Goal: Task Accomplishment & Management: Use online tool/utility

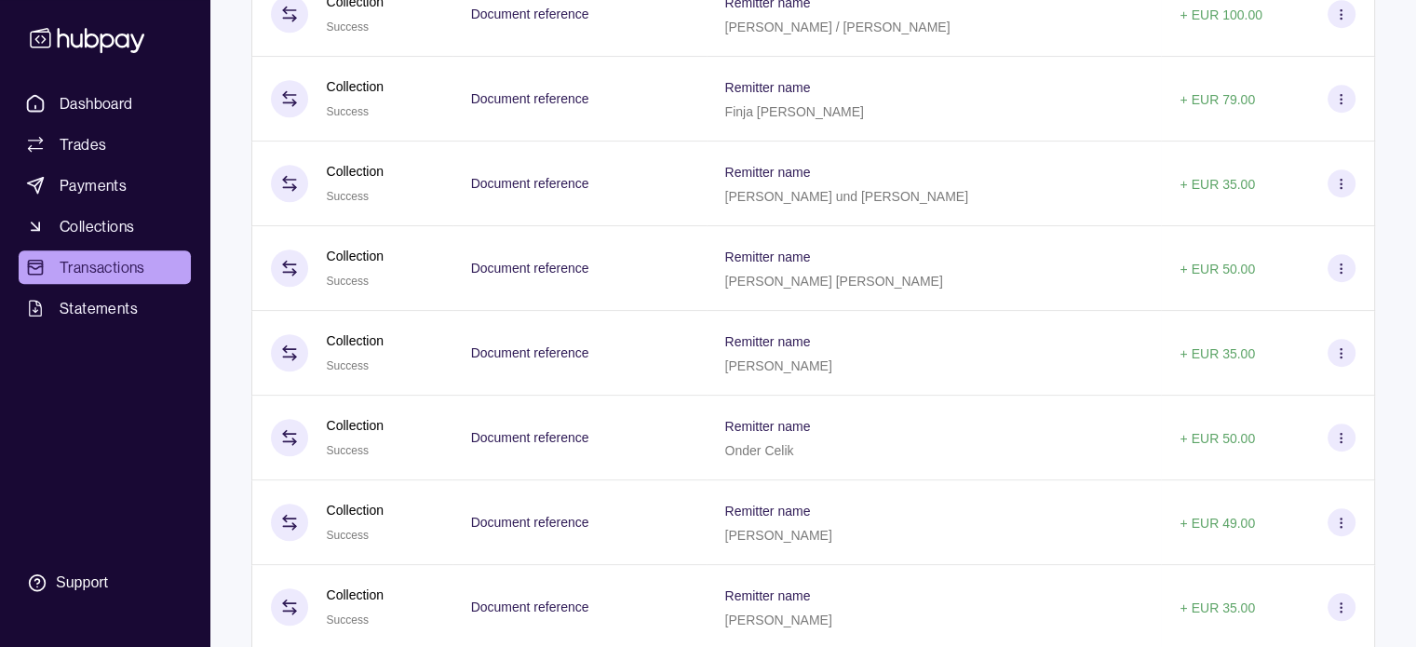
scroll to position [1276, 0]
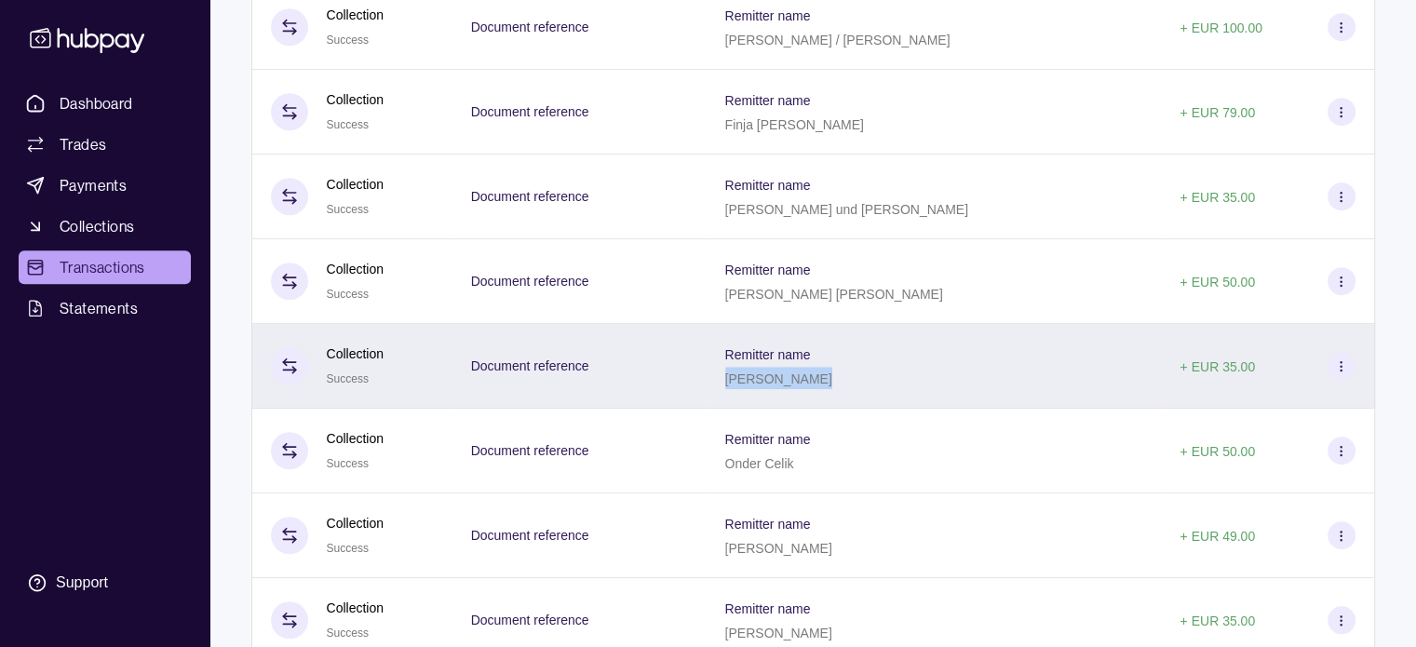
drag, startPoint x: 748, startPoint y: 394, endPoint x: 830, endPoint y: 393, distance: 81.9
click at [830, 386] on p "[PERSON_NAME]" at bounding box center [778, 378] width 107 height 15
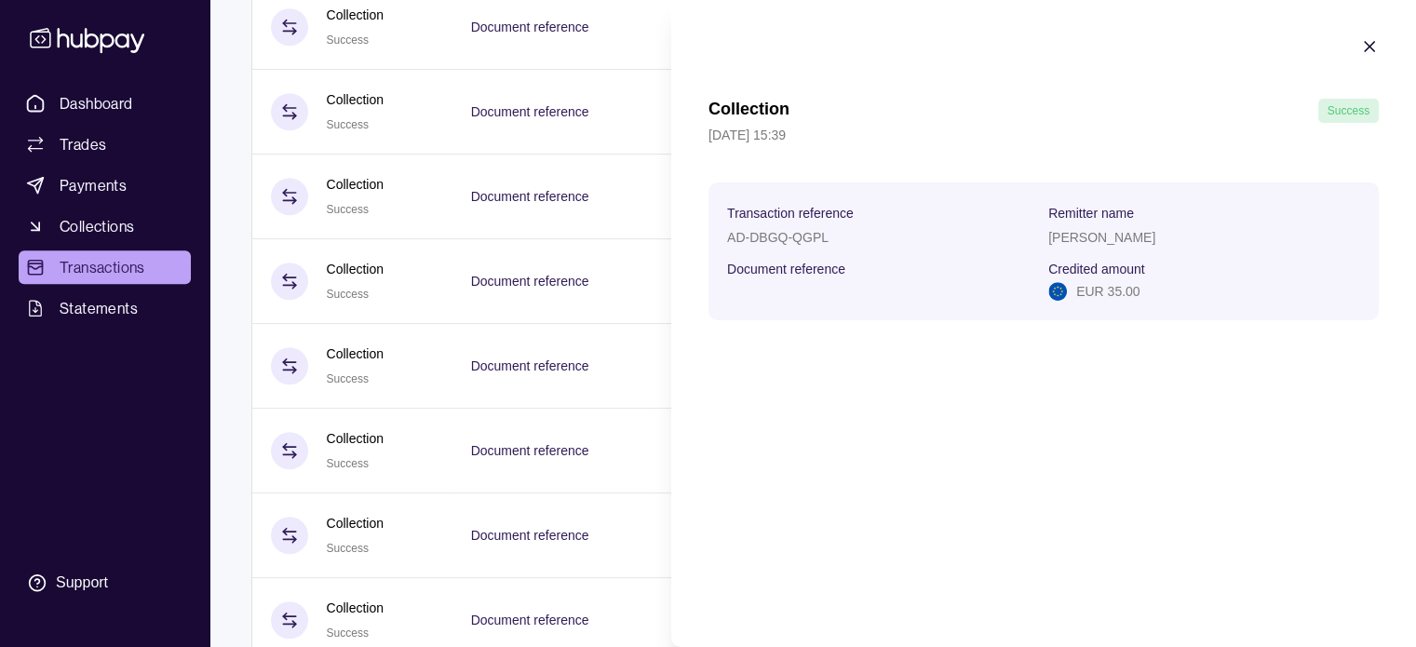
copy p "[PERSON_NAME]"
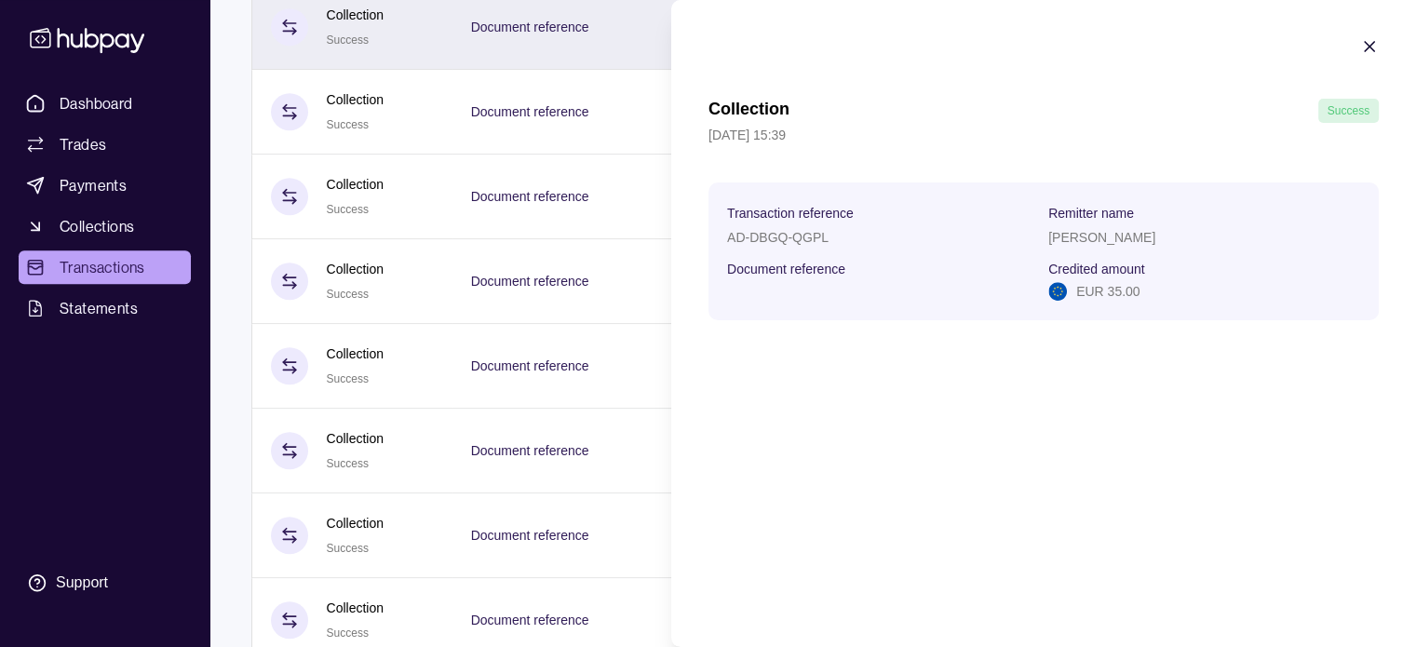
click at [1368, 49] on icon "button" at bounding box center [1369, 46] width 19 height 19
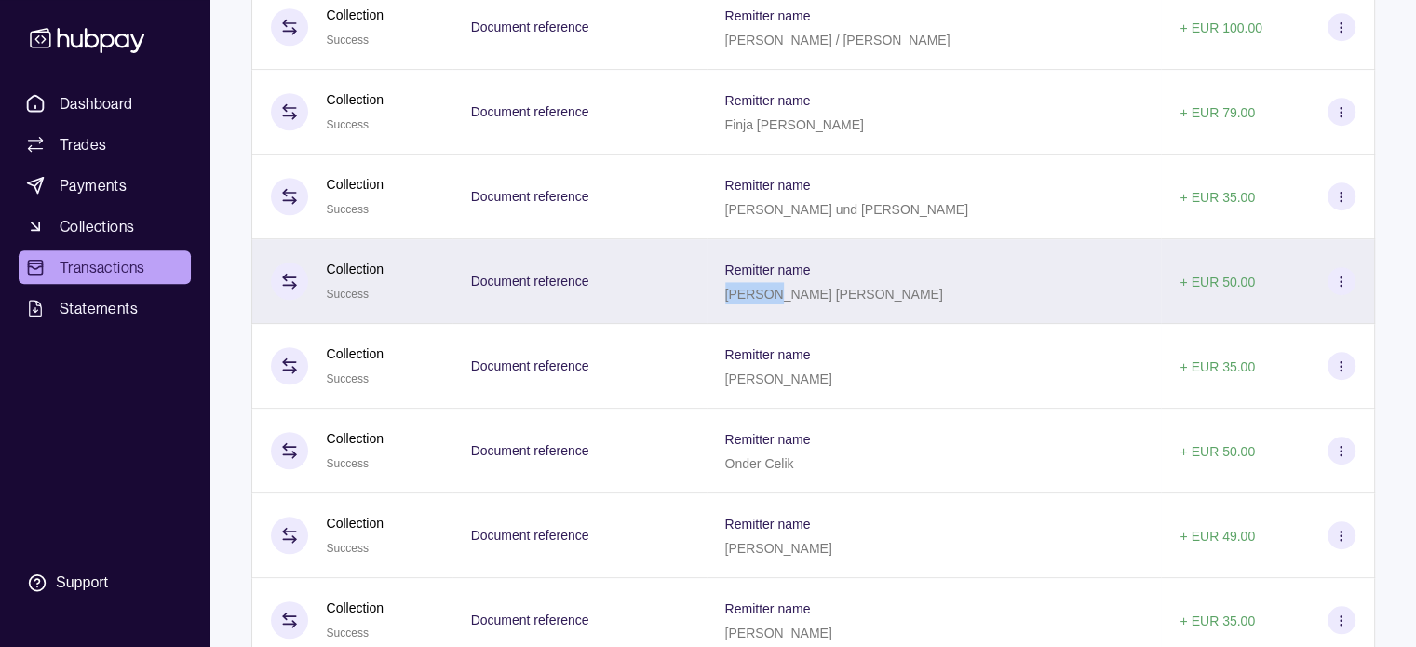
drag, startPoint x: 748, startPoint y: 304, endPoint x: 789, endPoint y: 308, distance: 41.1
click at [789, 302] on p "[PERSON_NAME] [PERSON_NAME]" at bounding box center [834, 294] width 218 height 15
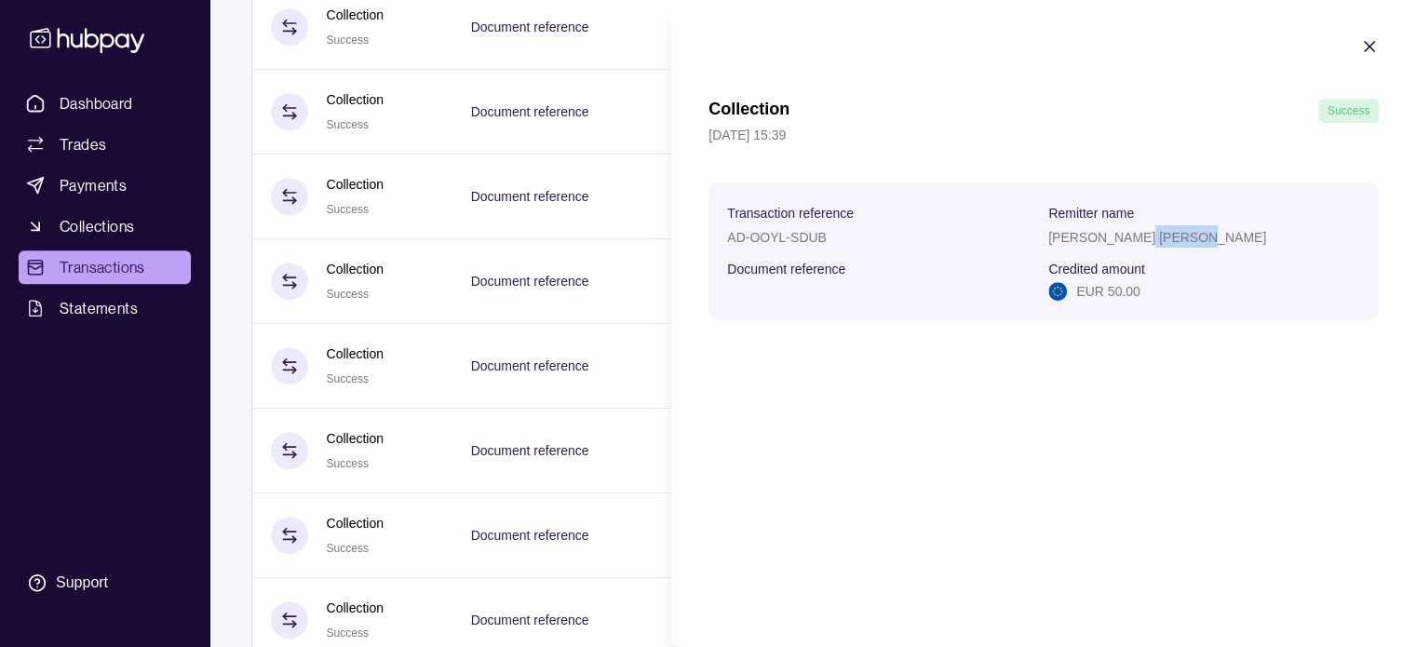
drag, startPoint x: 1118, startPoint y: 236, endPoint x: 1184, endPoint y: 240, distance: 66.3
click at [1184, 240] on div "[PERSON_NAME] [PERSON_NAME]" at bounding box center [1204, 236] width 312 height 22
copy p "Doghmosh"
click at [1368, 48] on icon "button" at bounding box center [1369, 46] width 19 height 19
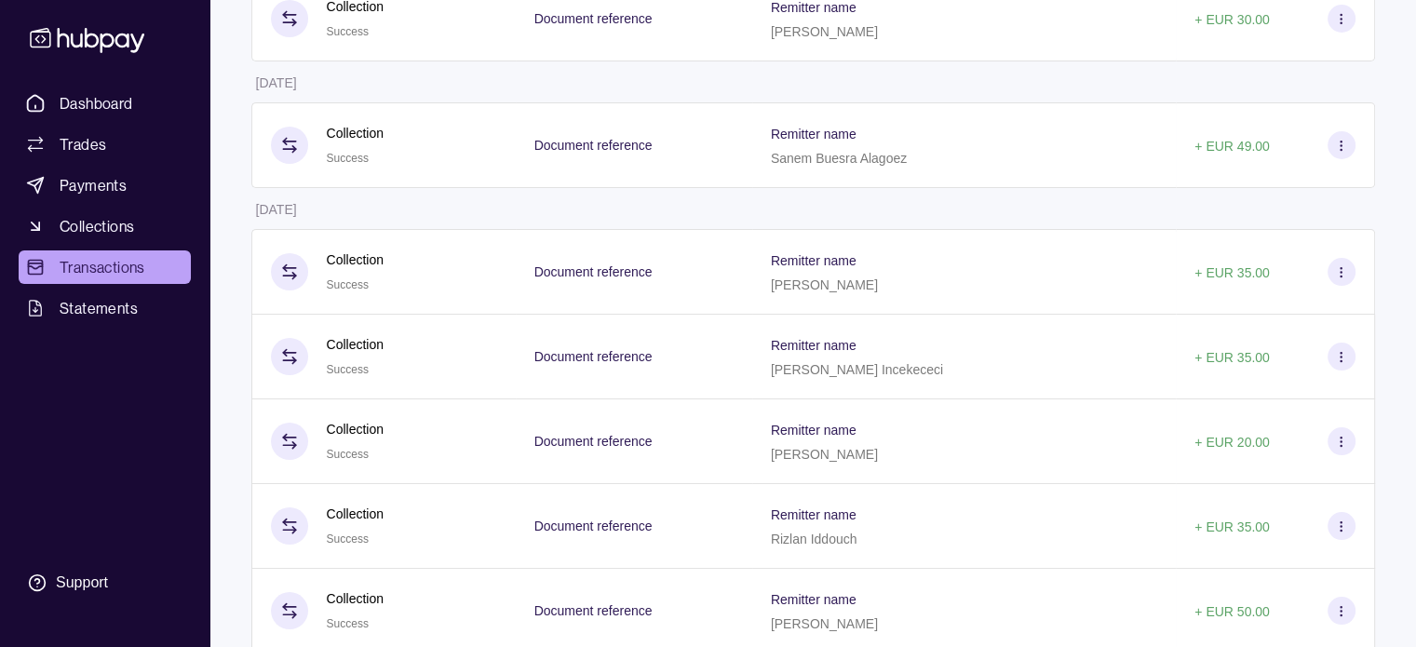
scroll to position [6981, 0]
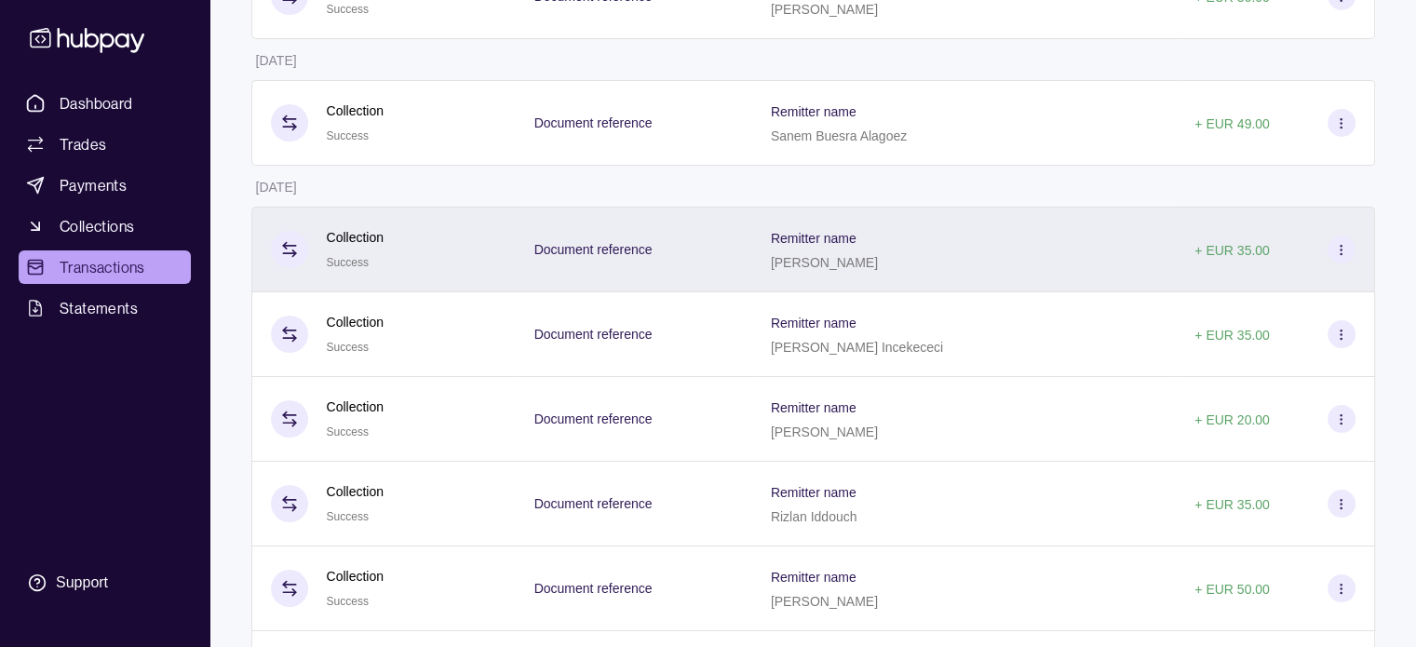
drag, startPoint x: 793, startPoint y: 308, endPoint x: 888, endPoint y: 307, distance: 95.0
click at [878, 270] on p "[PERSON_NAME]" at bounding box center [824, 262] width 107 height 15
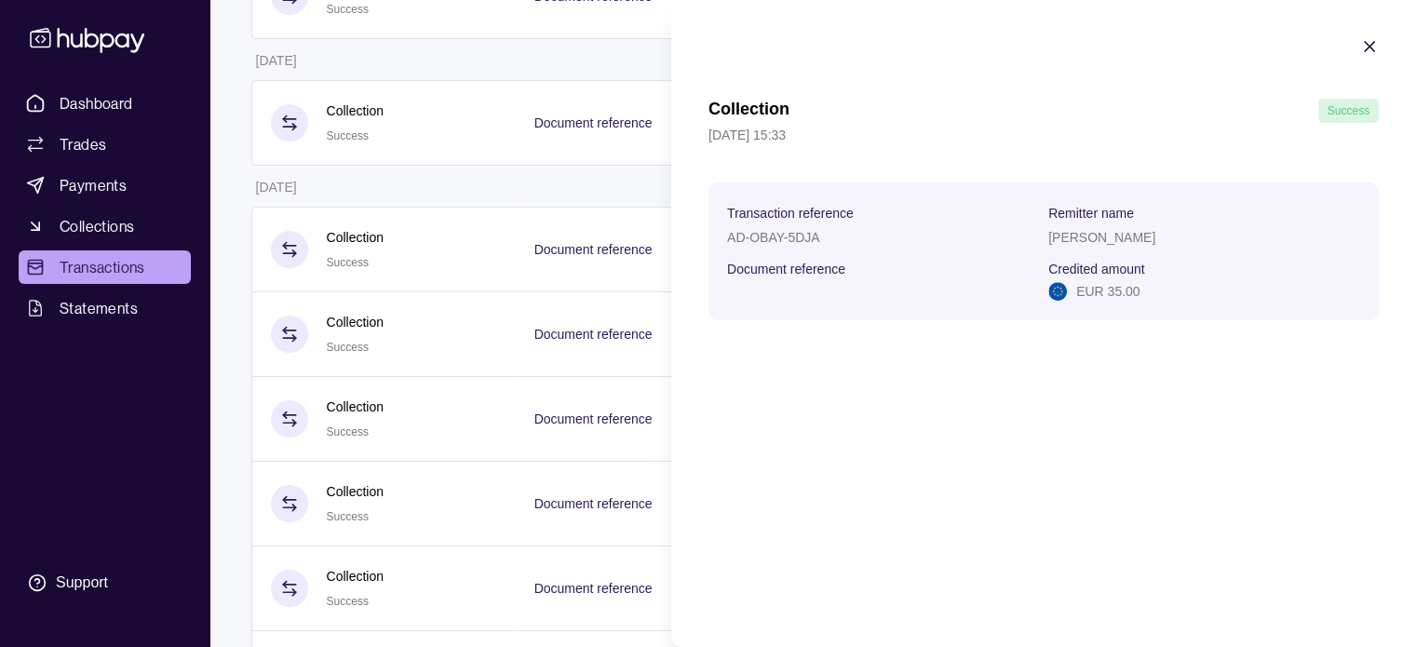
copy p "[PERSON_NAME]"
click at [1363, 46] on icon "button" at bounding box center [1369, 46] width 19 height 19
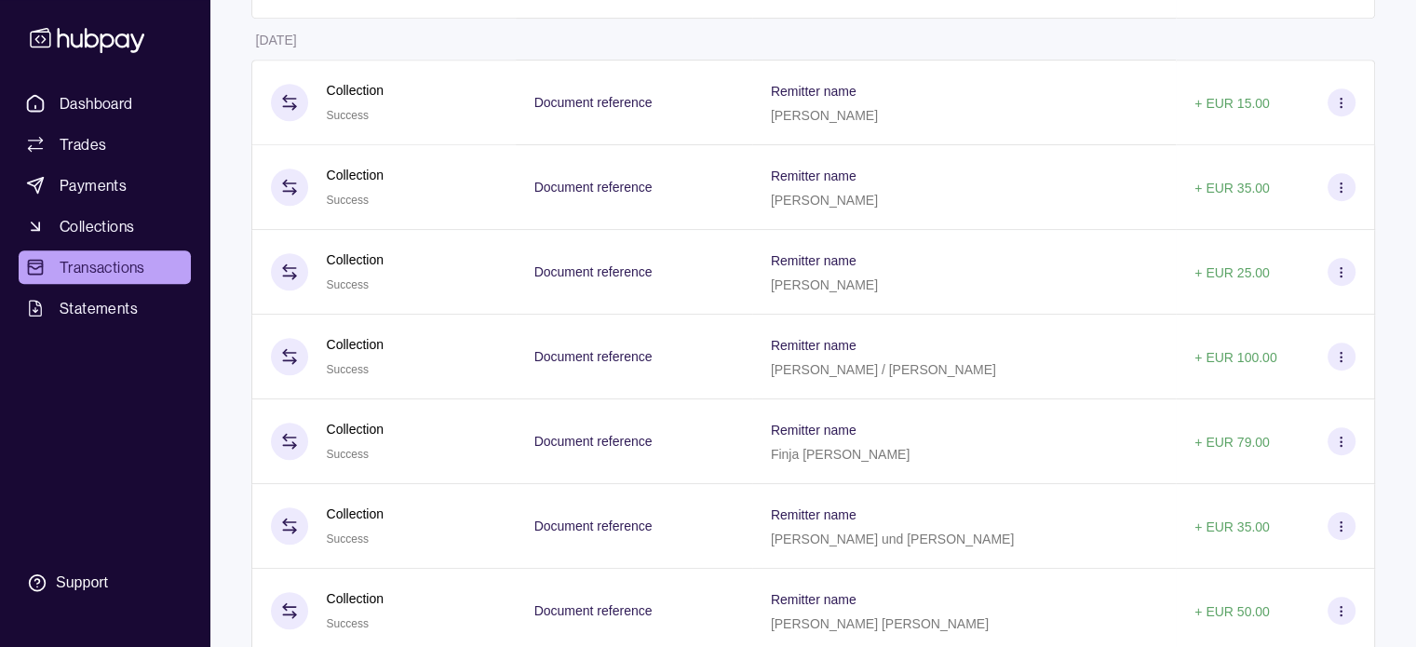
scroll to position [936, 0]
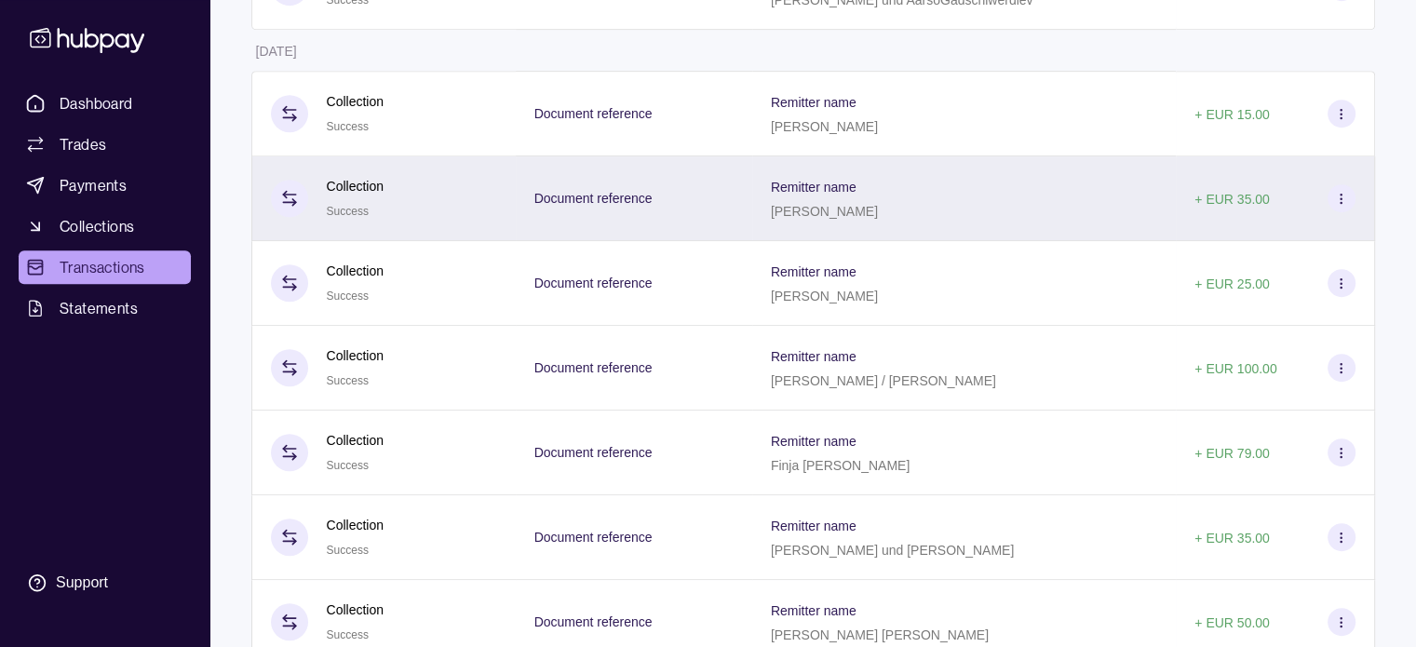
drag, startPoint x: 793, startPoint y: 209, endPoint x: 931, endPoint y: 230, distance: 139.3
click at [931, 230] on div "Remitter name [PERSON_NAME]" at bounding box center [964, 198] width 424 height 85
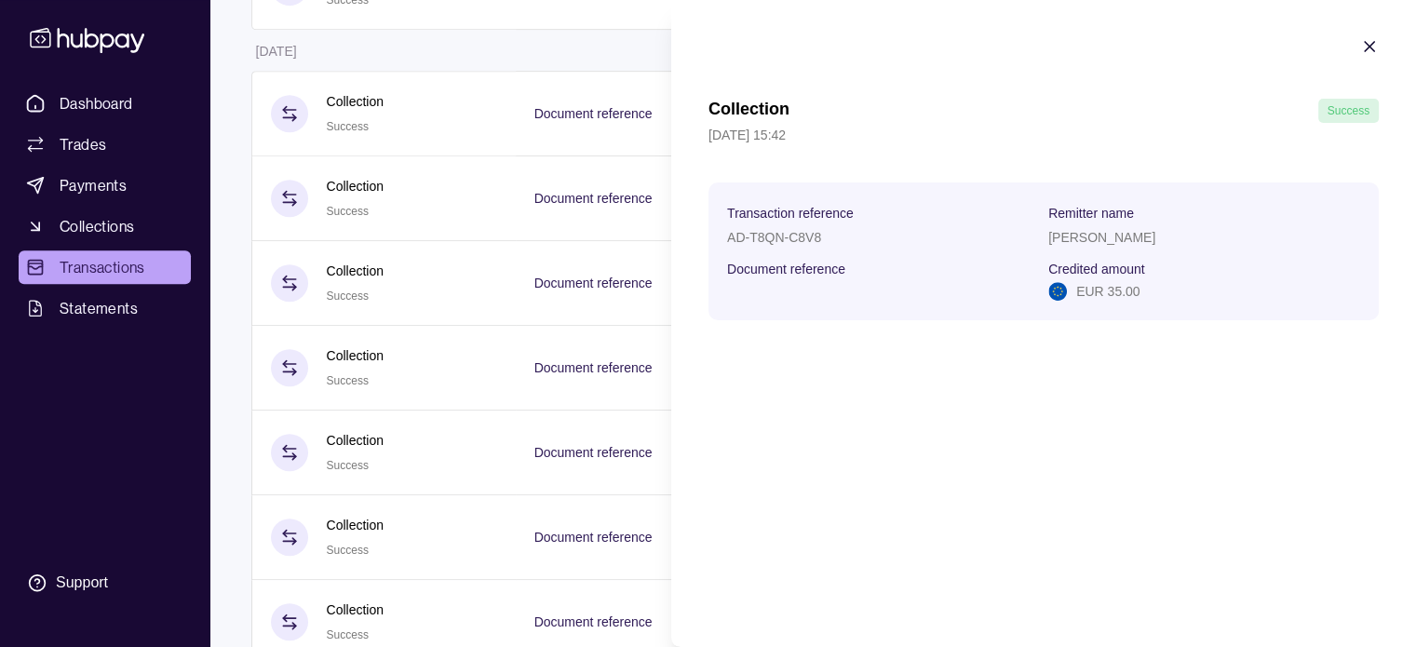
copy p "[PERSON_NAME]"
click at [1371, 47] on icon "button" at bounding box center [1369, 46] width 9 height 9
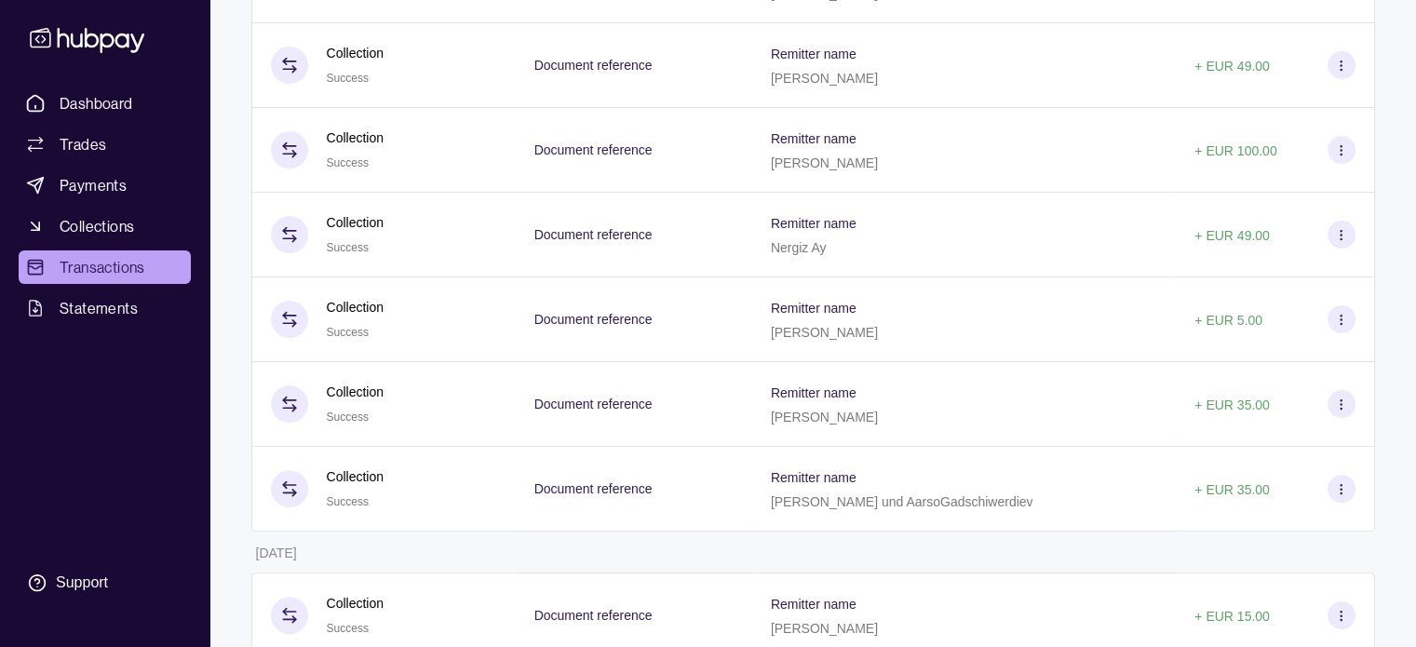
scroll to position [399, 0]
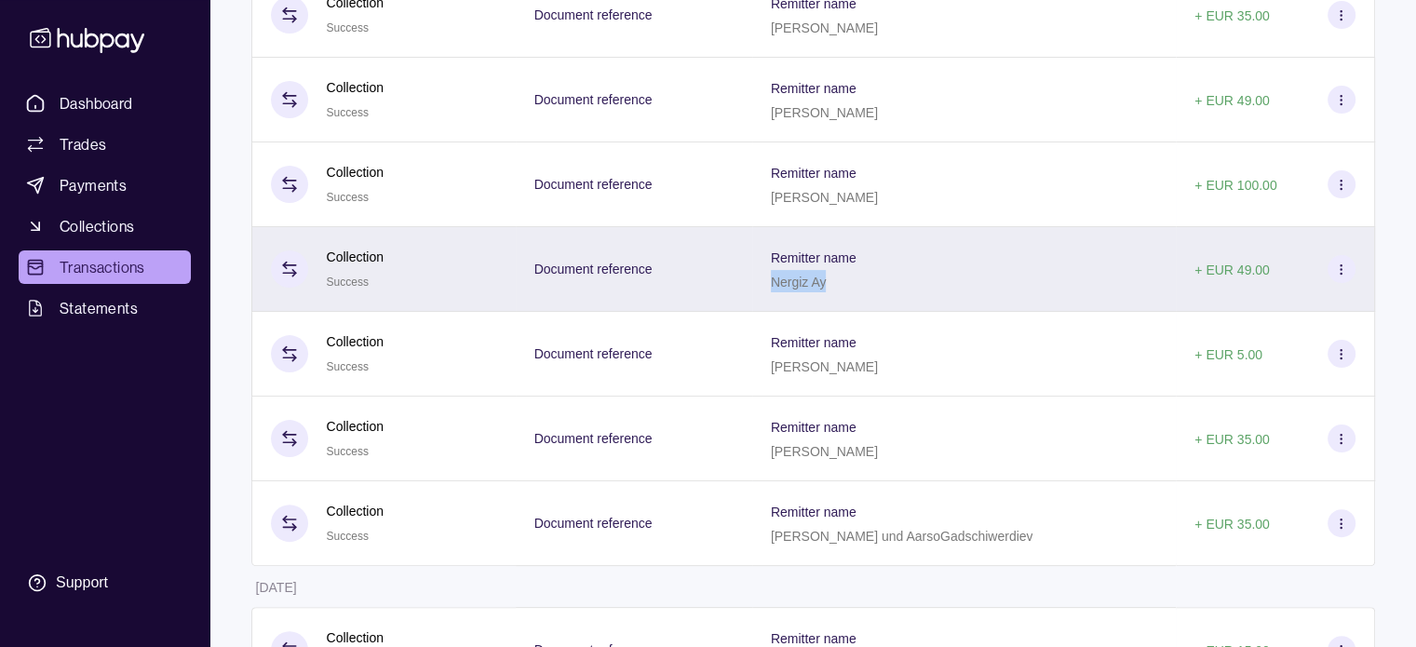
drag, startPoint x: 793, startPoint y: 284, endPoint x: 852, endPoint y: 296, distance: 59.9
click at [852, 296] on div "Remitter name [PERSON_NAME]" at bounding box center [964, 269] width 424 height 85
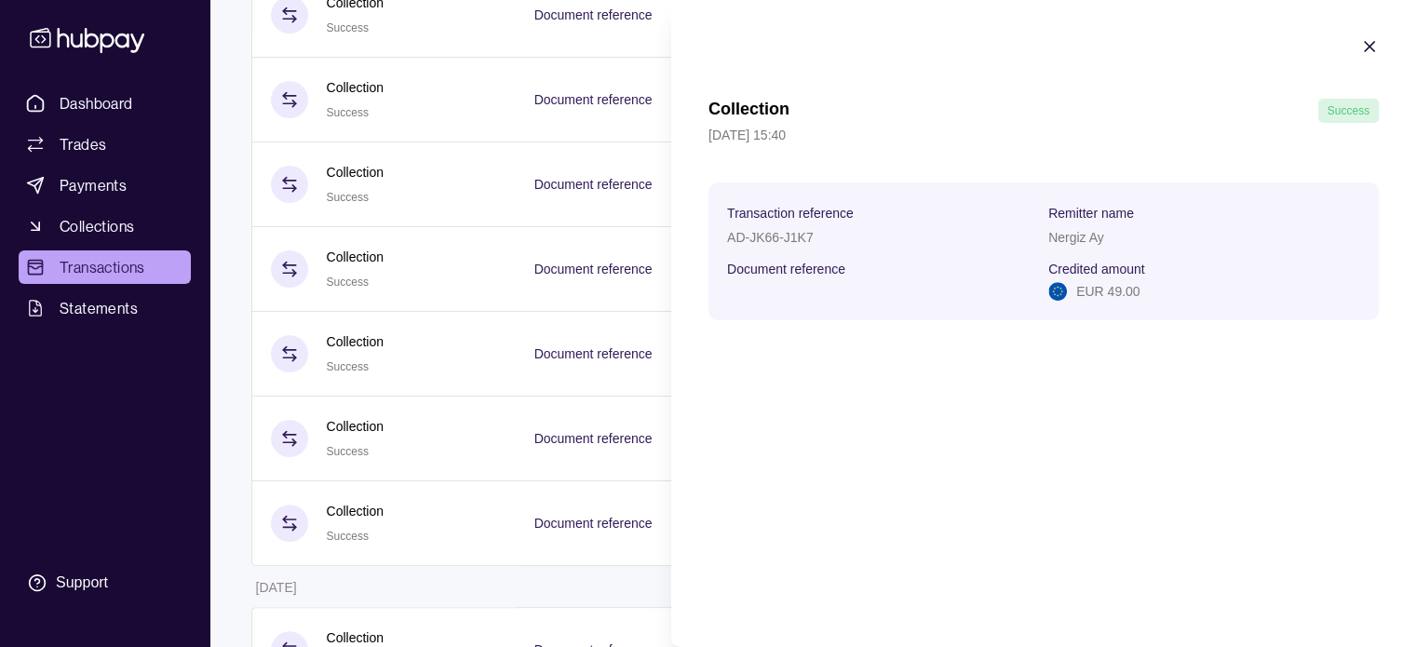
copy p "Nergiz Ay"
click at [1368, 40] on icon "button" at bounding box center [1369, 46] width 19 height 19
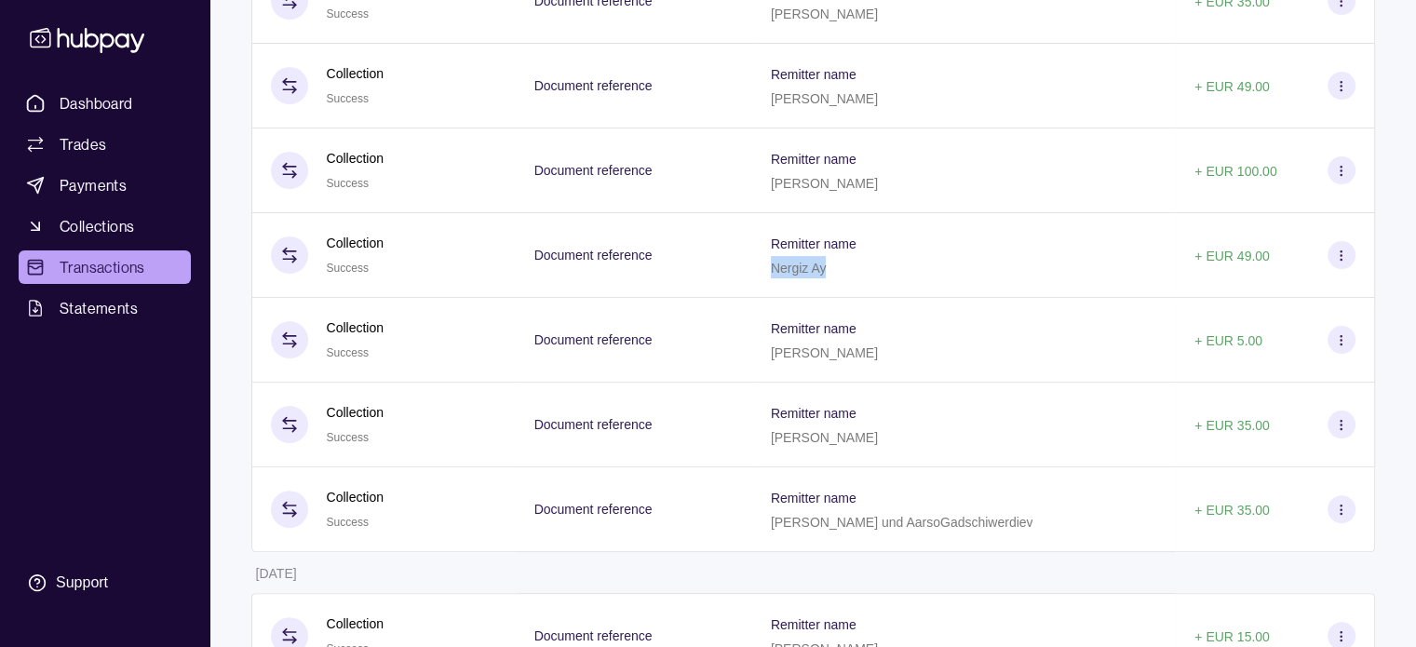
scroll to position [345, 0]
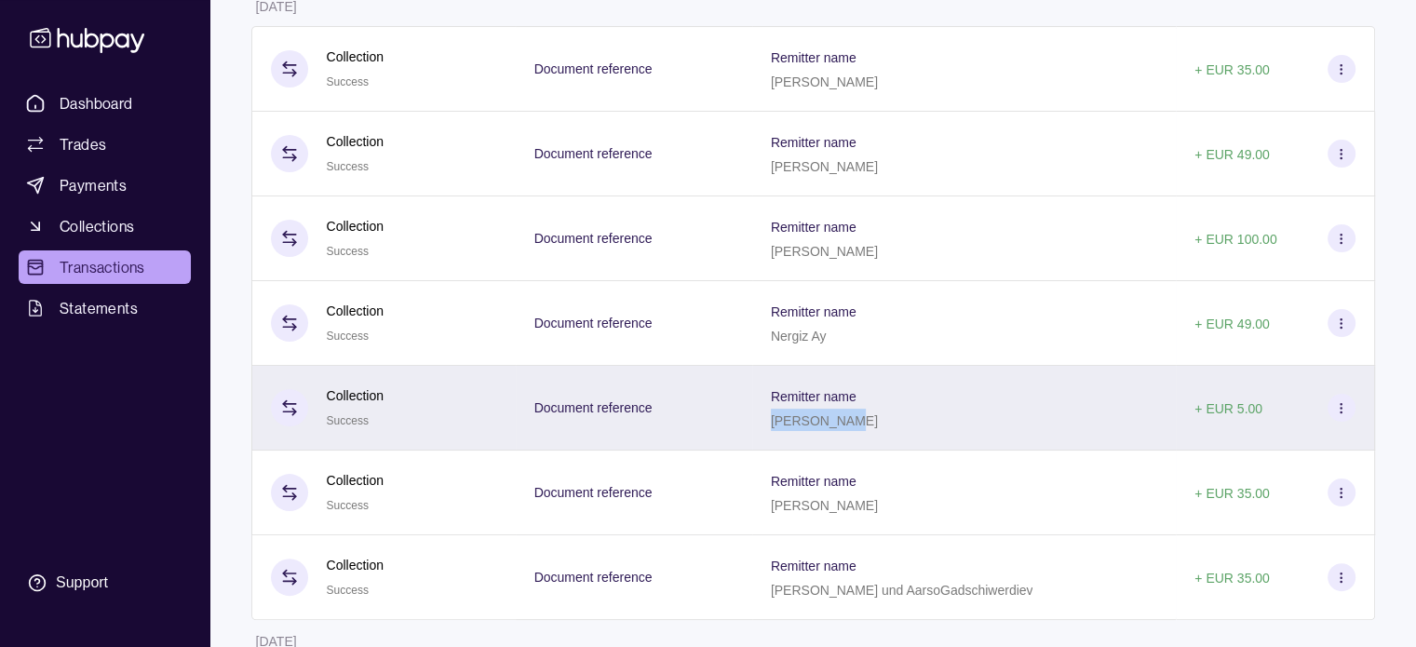
drag, startPoint x: 793, startPoint y: 425, endPoint x: 857, endPoint y: 431, distance: 64.5
click at [857, 428] on p "[PERSON_NAME]" at bounding box center [824, 420] width 107 height 15
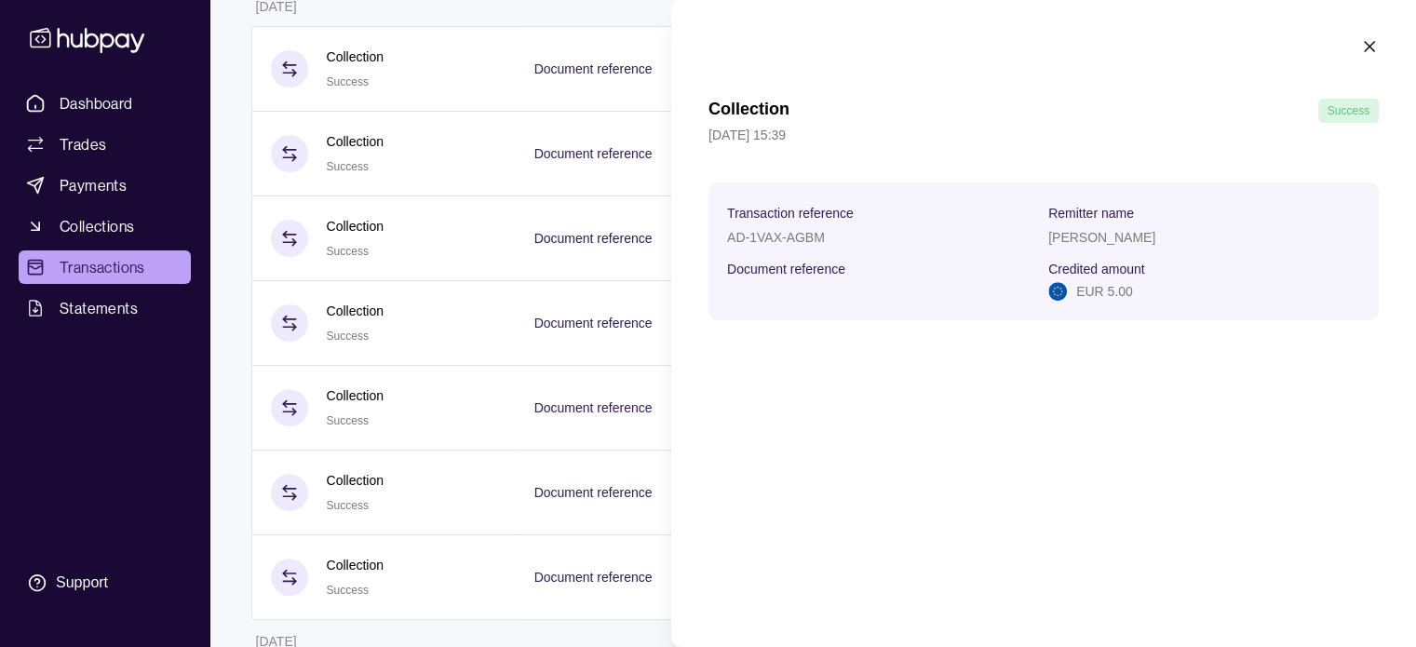
copy p "[PERSON_NAME]"
click at [1368, 40] on icon "button" at bounding box center [1369, 46] width 19 height 19
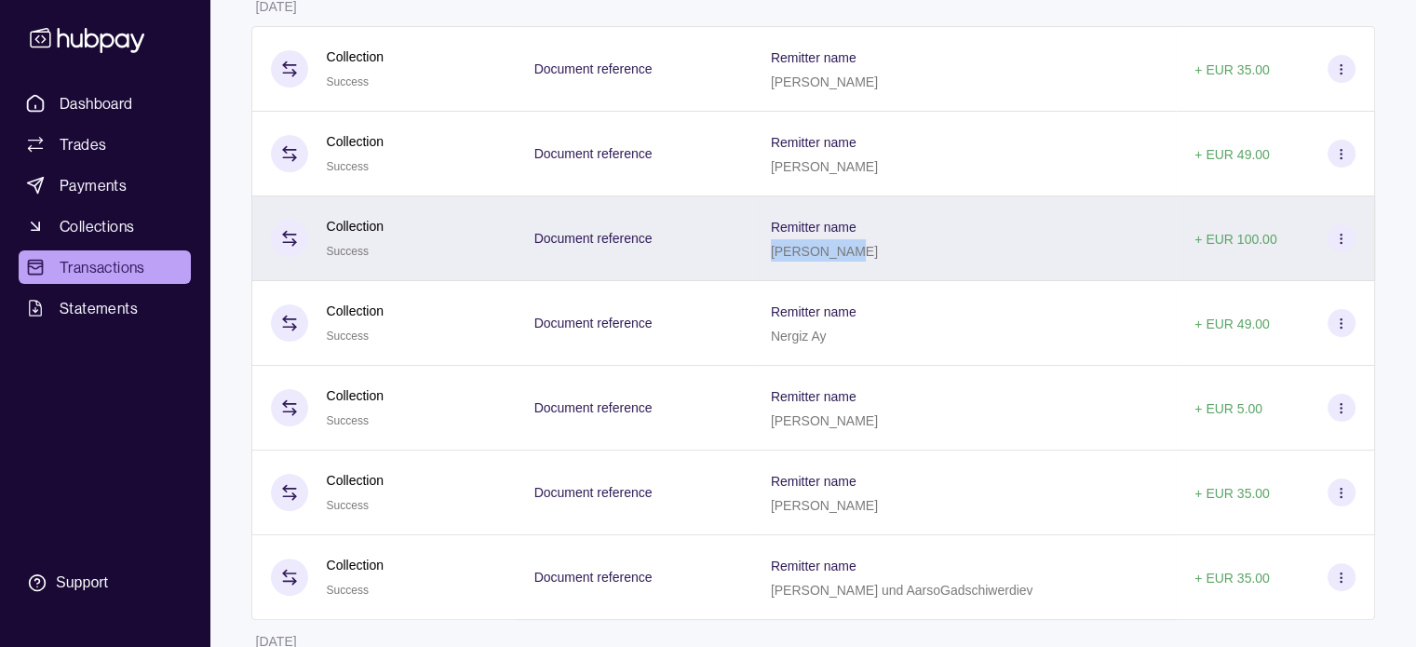
drag, startPoint x: 796, startPoint y: 254, endPoint x: 859, endPoint y: 263, distance: 63.9
click at [859, 262] on div "[PERSON_NAME]" at bounding box center [824, 250] width 107 height 22
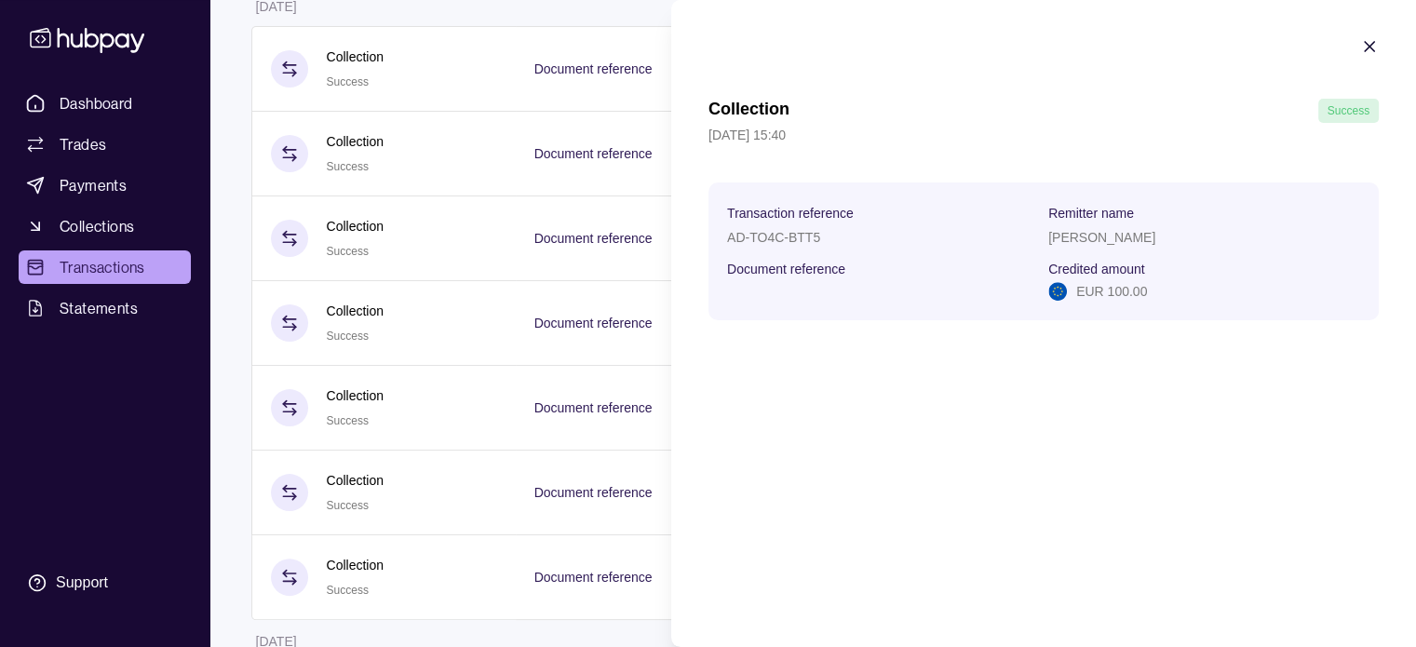
copy p "[PERSON_NAME]"
click at [1367, 41] on icon "button" at bounding box center [1369, 46] width 19 height 19
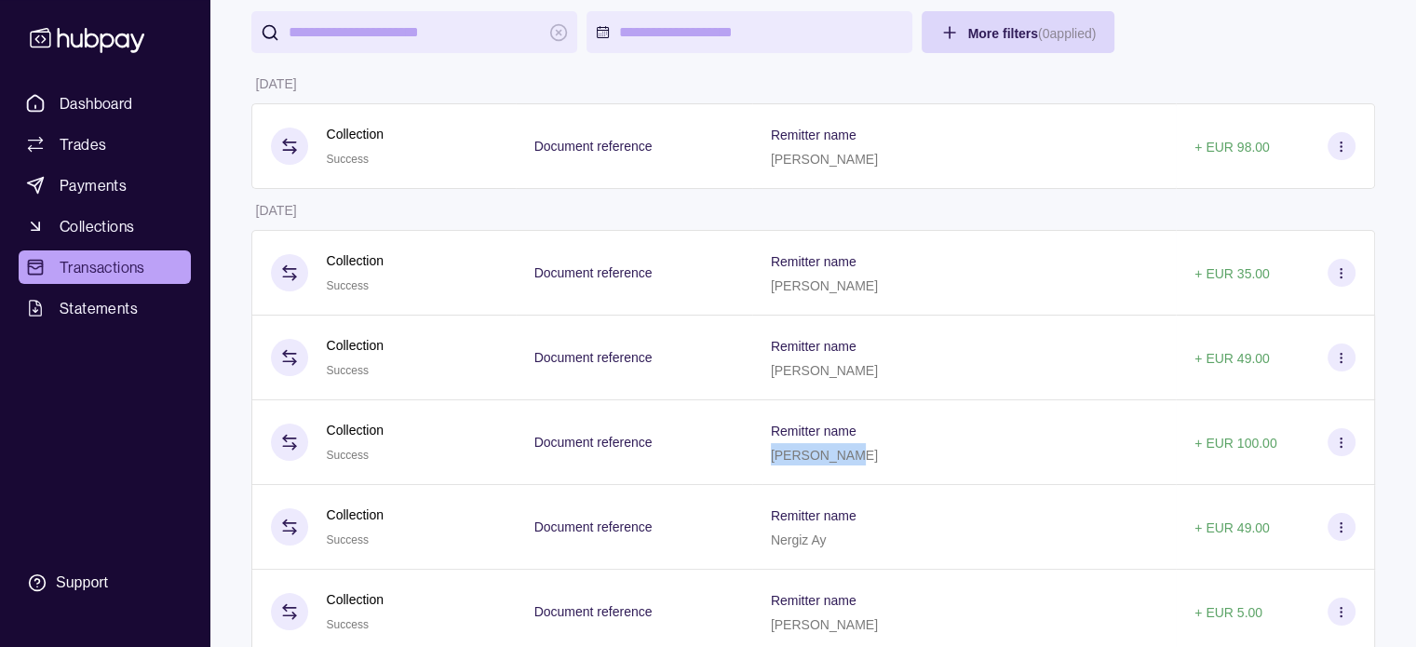
scroll to position [130, 0]
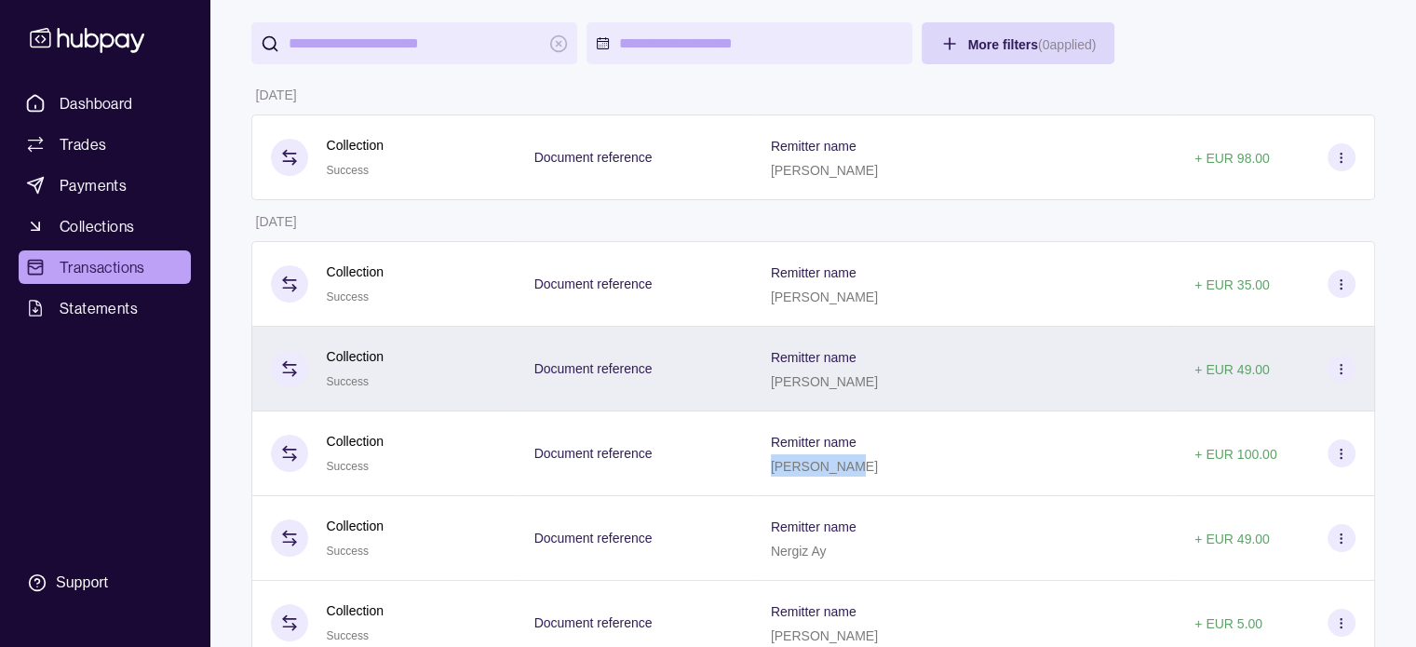
drag, startPoint x: 795, startPoint y: 383, endPoint x: 883, endPoint y: 395, distance: 88.3
click at [883, 395] on div "Remitter name [PERSON_NAME]" at bounding box center [964, 369] width 424 height 85
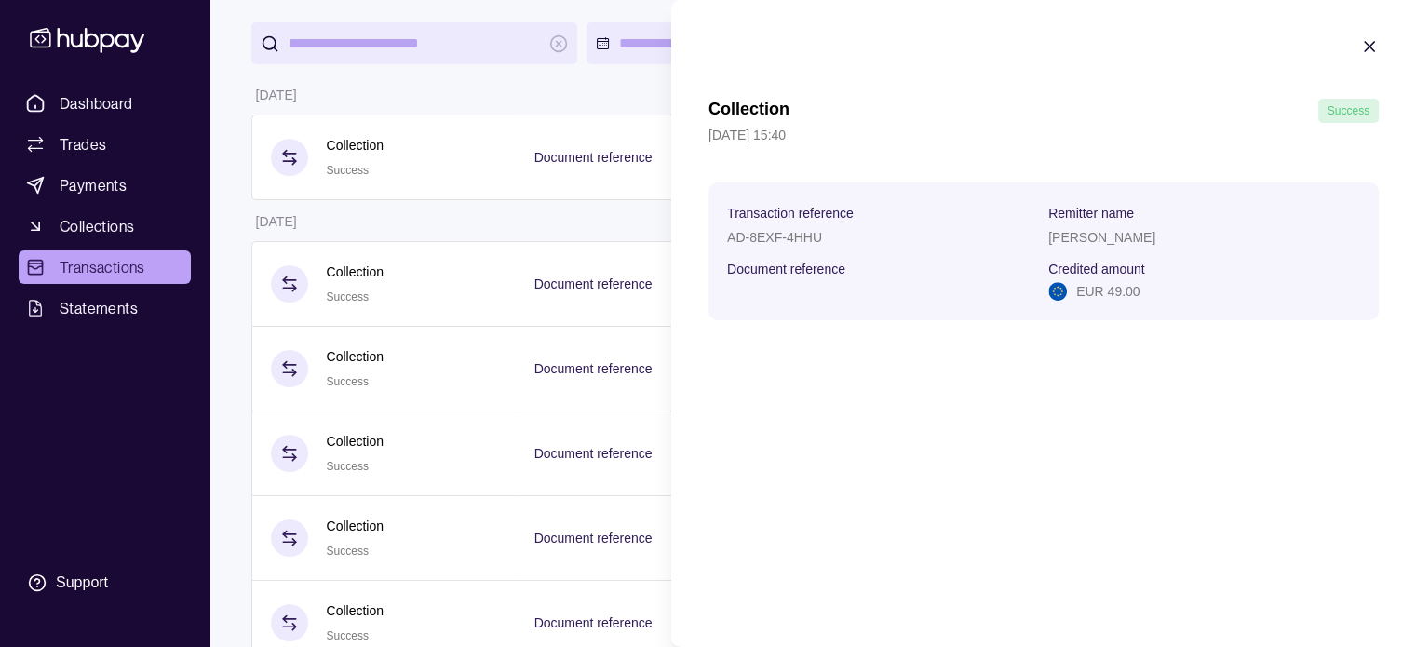
copy p "[PERSON_NAME]"
click at [1367, 47] on icon "button" at bounding box center [1369, 46] width 19 height 19
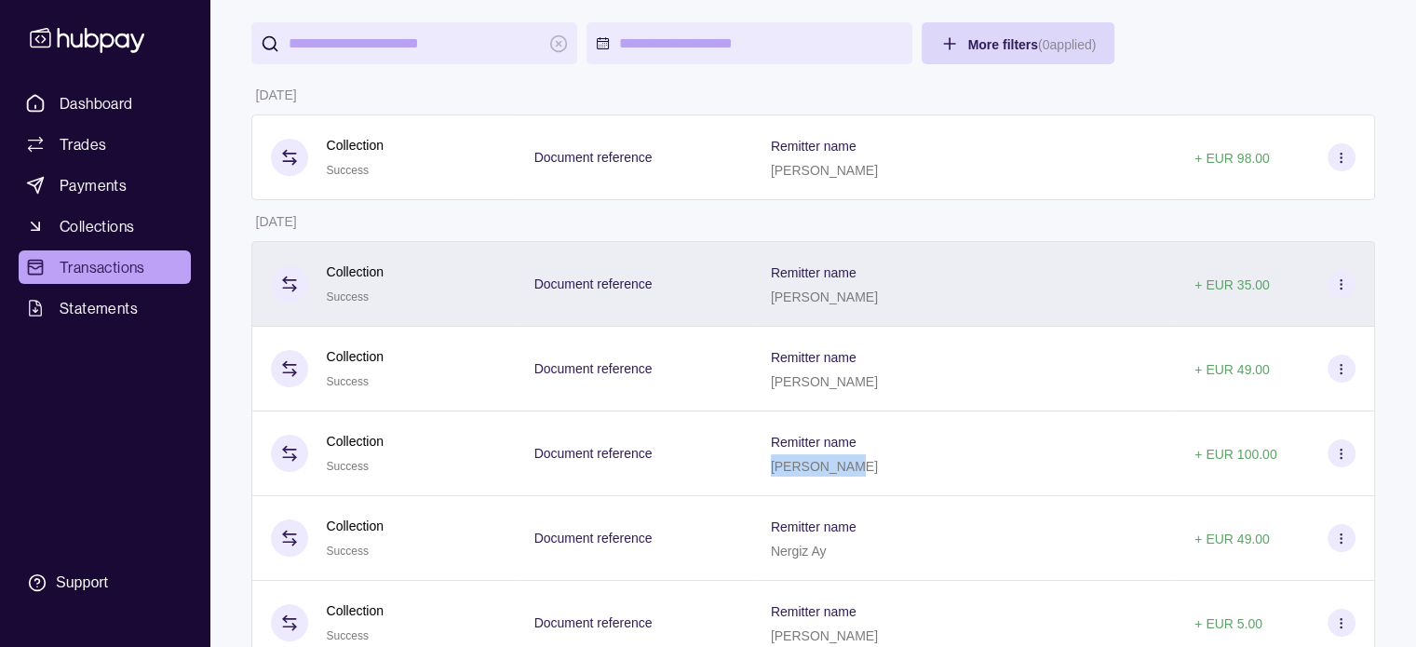
drag, startPoint x: 793, startPoint y: 300, endPoint x: 894, endPoint y: 310, distance: 101.1
click at [894, 310] on div "Remitter name [PERSON_NAME]" at bounding box center [964, 284] width 424 height 86
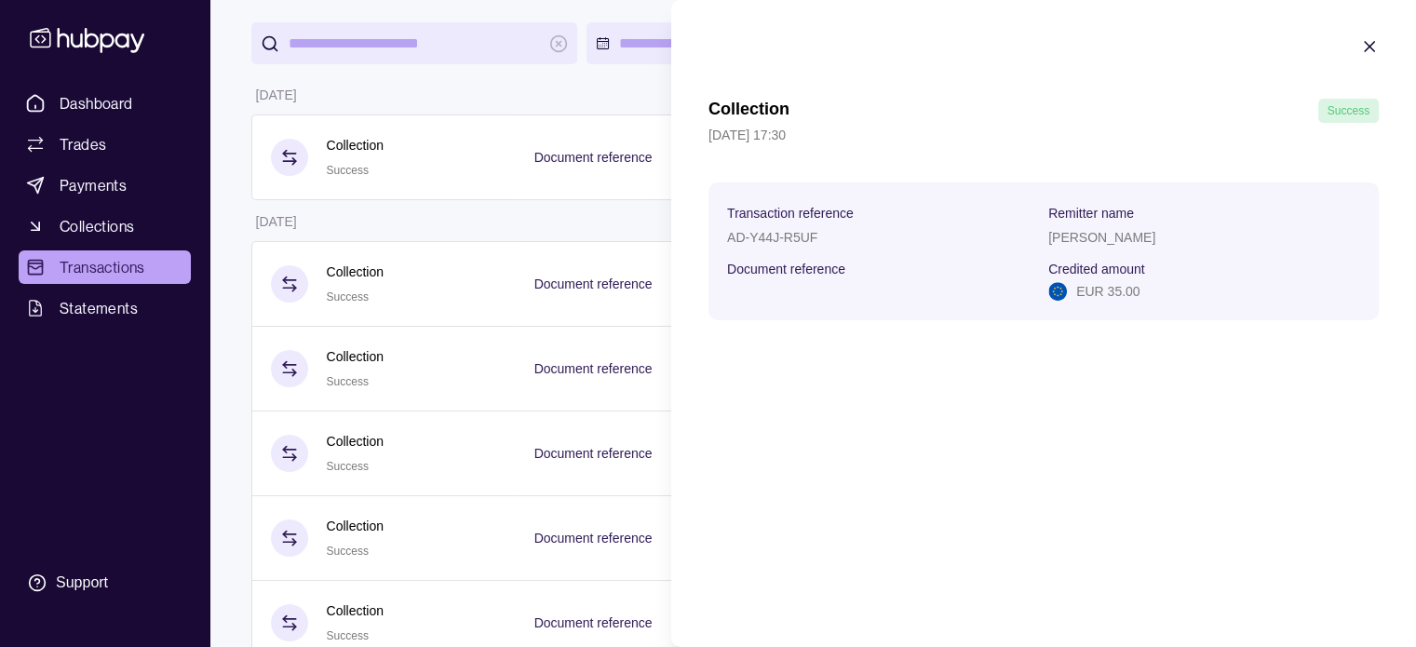
copy p "[PERSON_NAME]"
click at [1369, 47] on icon "button" at bounding box center [1369, 46] width 9 height 9
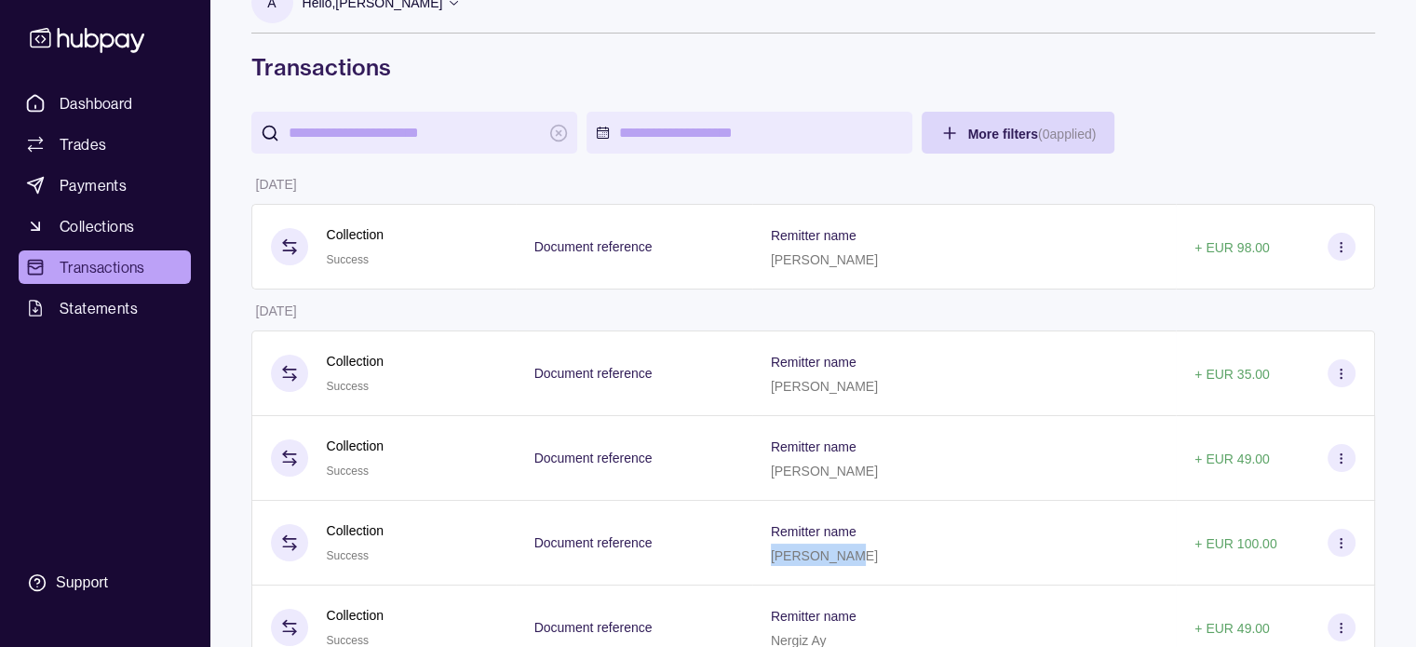
scroll to position [19, 0]
